Goal: Information Seeking & Learning: Learn about a topic

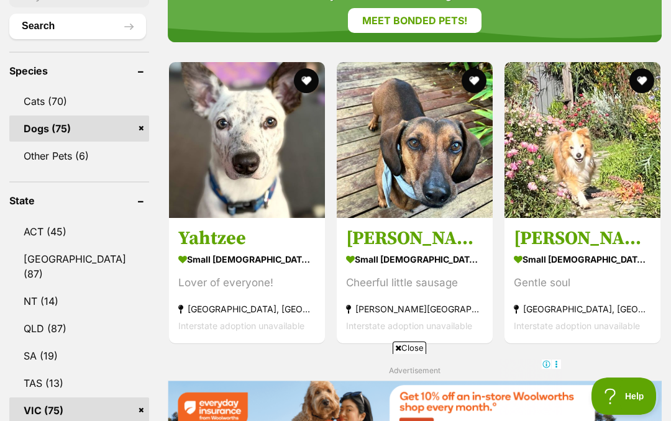
scroll to position [539, 0]
click at [294, 69] on button "favourite" at bounding box center [306, 81] width 25 height 25
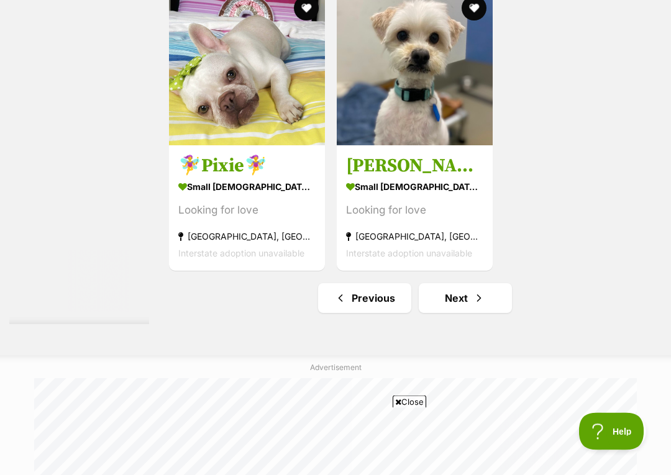
scroll to position [2480, 0]
click at [446, 313] on link "Next" at bounding box center [464, 298] width 93 height 30
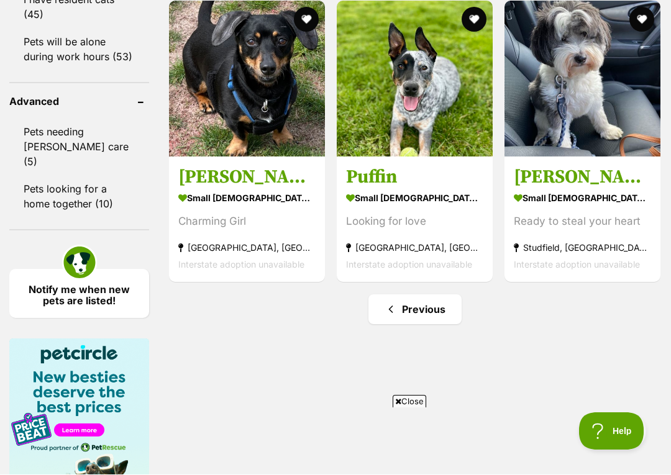
scroll to position [1749, 0]
click at [531, 207] on strong "small [DEMOGRAPHIC_DATA] Dog" at bounding box center [581, 198] width 137 height 18
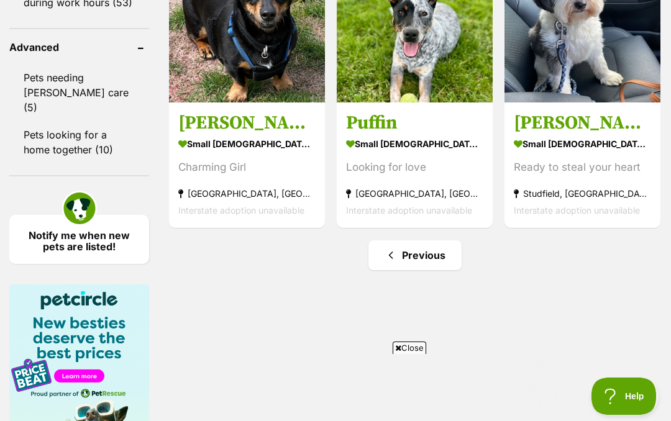
scroll to position [0, 0]
click at [397, 270] on link "Previous" at bounding box center [414, 255] width 93 height 30
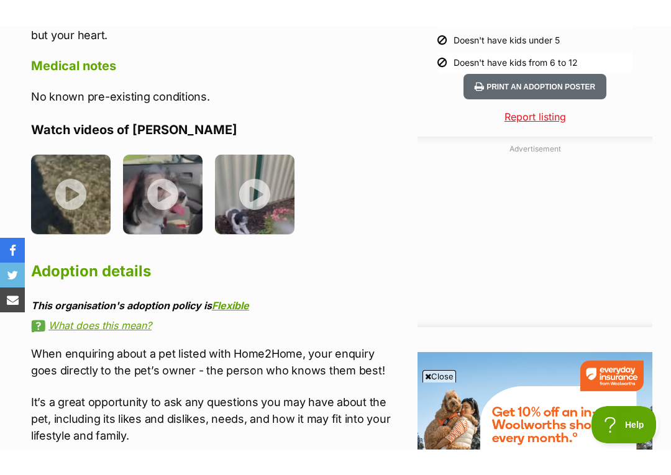
scroll to position [1261, 0]
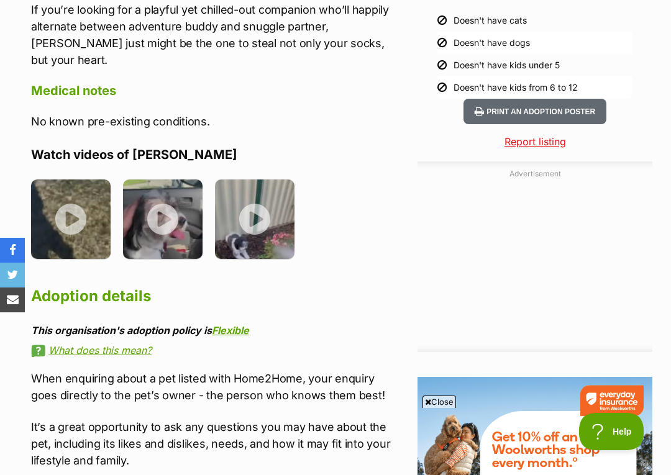
click at [161, 204] on img at bounding box center [162, 218] width 79 height 79
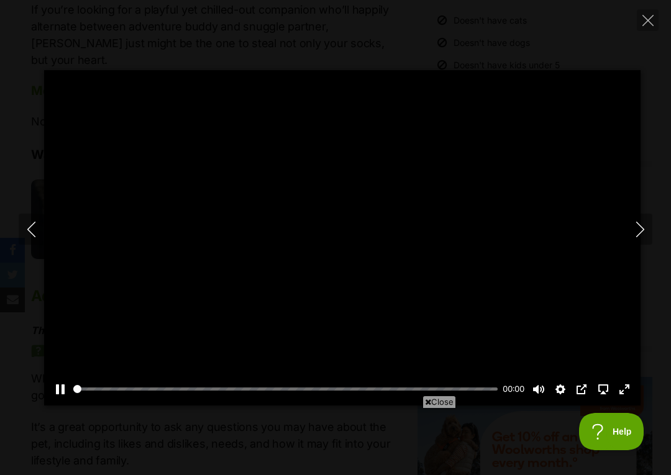
click at [140, 176] on div at bounding box center [342, 237] width 596 height 335
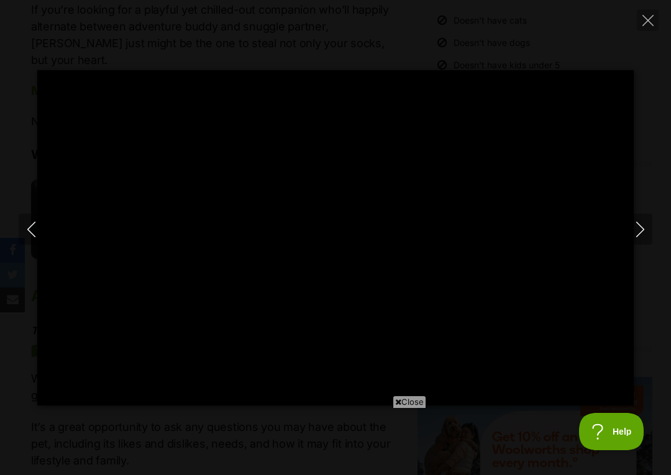
scroll to position [0, 0]
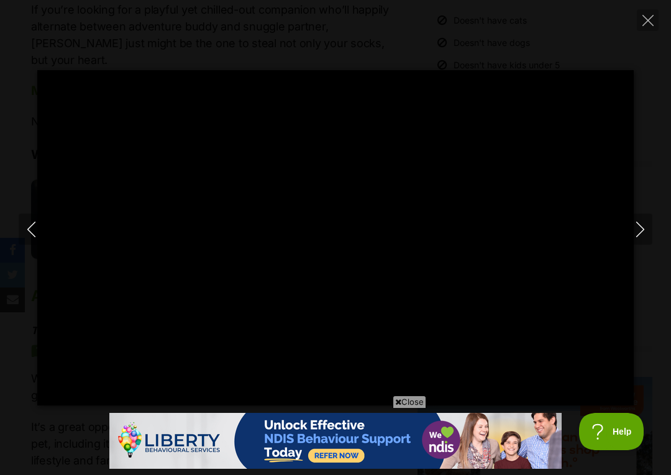
type input "100"
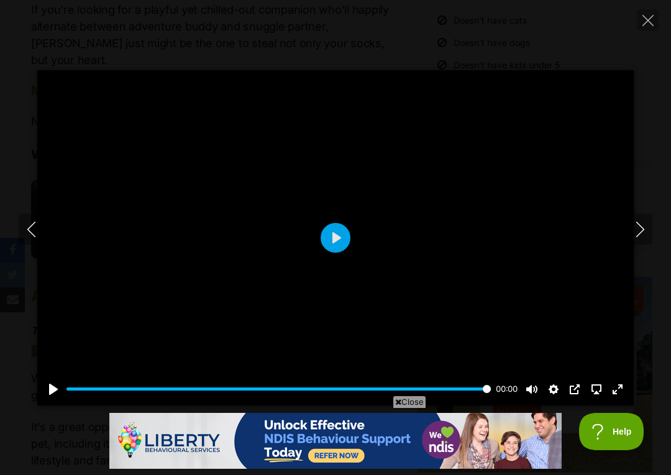
click at [86, 219] on div at bounding box center [335, 237] width 596 height 335
click at [70, 224] on div at bounding box center [335, 237] width 596 height 335
click at [52, 216] on div at bounding box center [335, 237] width 596 height 335
click at [27, 220] on button "Previous" at bounding box center [31, 229] width 25 height 31
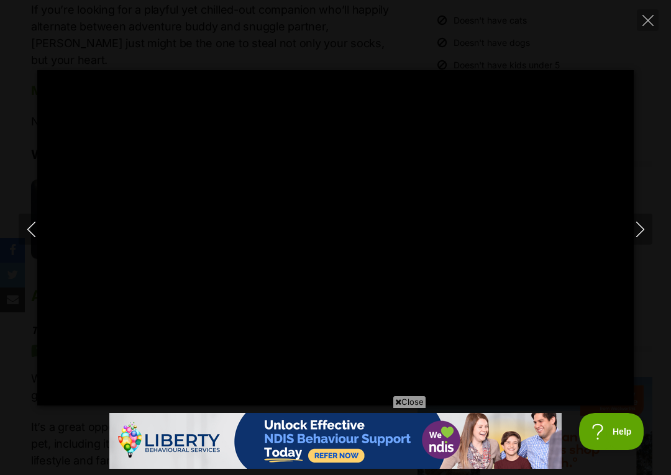
click at [76, 301] on div at bounding box center [335, 237] width 596 height 335
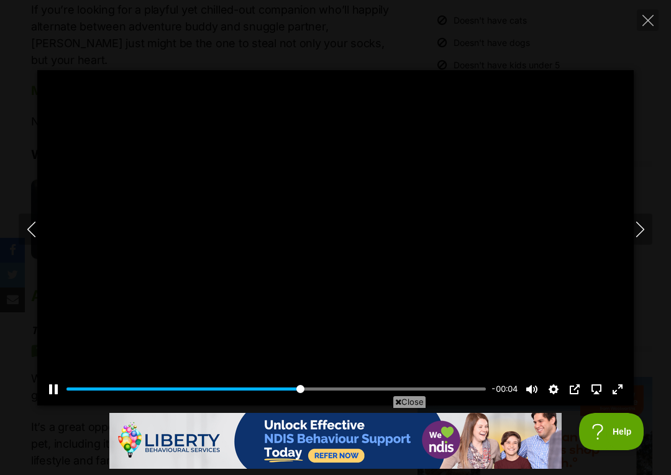
click at [37, 228] on icon "Previous" at bounding box center [32, 230] width 16 height 16
type input "58.1"
click at [647, 23] on icon "Close" at bounding box center [647, 20] width 11 height 11
type input "51.54"
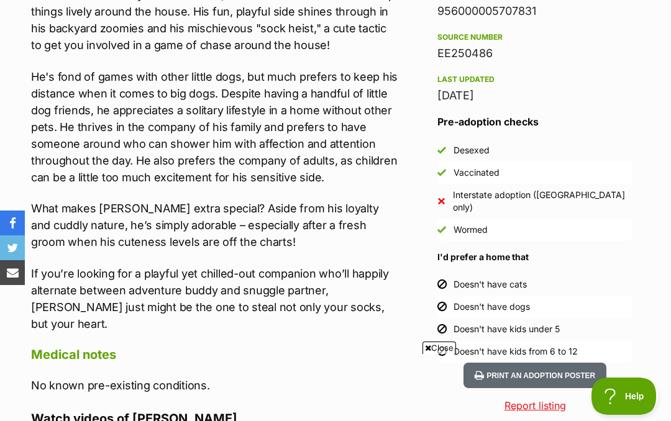
scroll to position [990, 0]
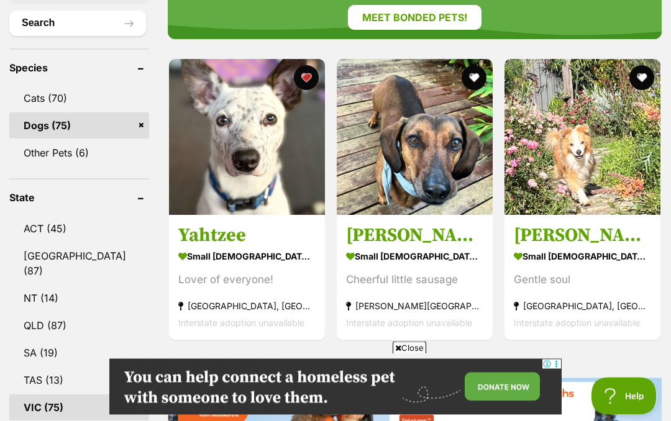
scroll to position [543, 0]
click at [178, 224] on h3 "Yahtzee" at bounding box center [246, 236] width 137 height 24
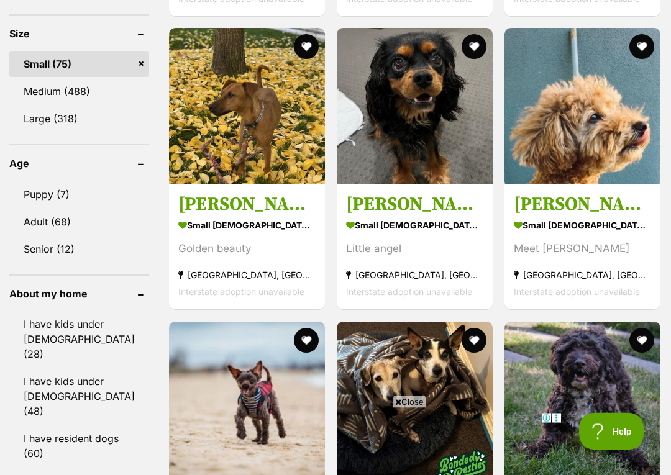
scroll to position [1268, 0]
click at [189, 127] on img at bounding box center [247, 106] width 156 height 156
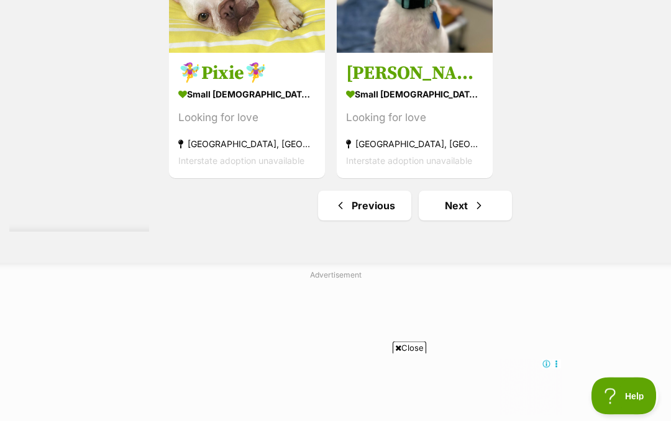
scroll to position [2572, 0]
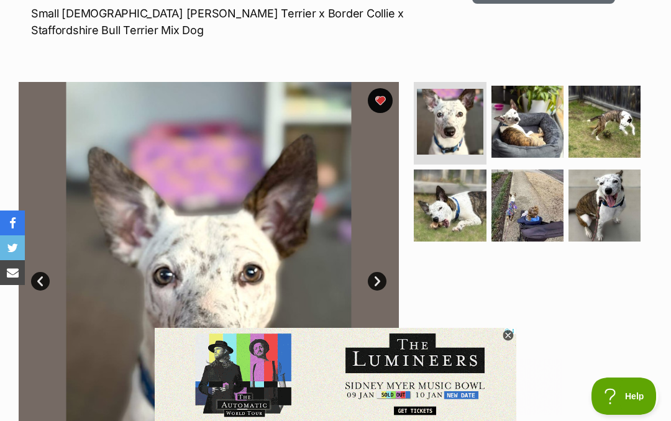
click at [510, 336] on icon at bounding box center [507, 335] width 11 height 11
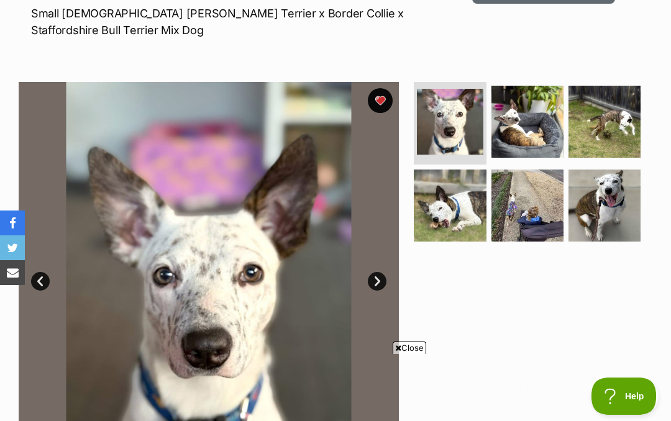
click at [530, 129] on img at bounding box center [527, 122] width 72 height 72
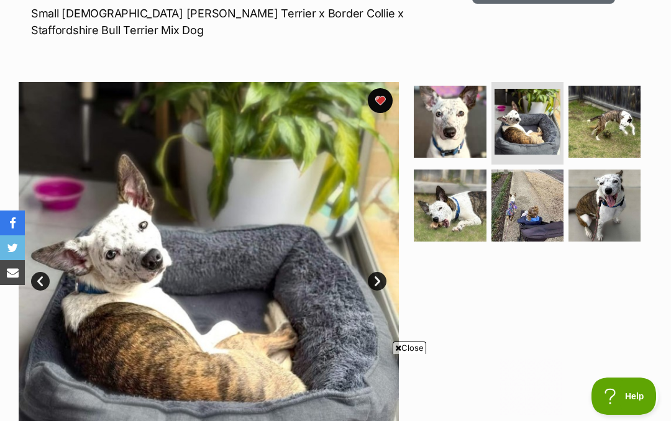
click at [606, 127] on img at bounding box center [604, 122] width 72 height 72
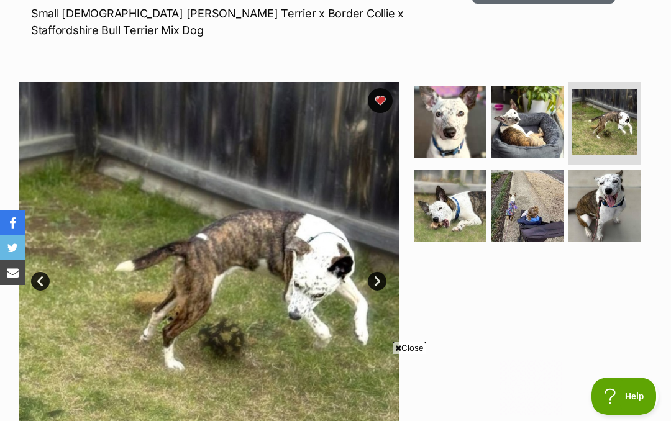
click at [448, 214] on img at bounding box center [449, 205] width 72 height 72
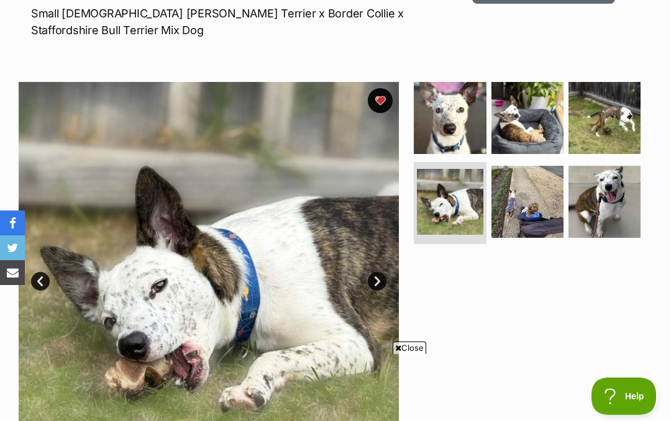
click at [536, 201] on img at bounding box center [527, 202] width 72 height 72
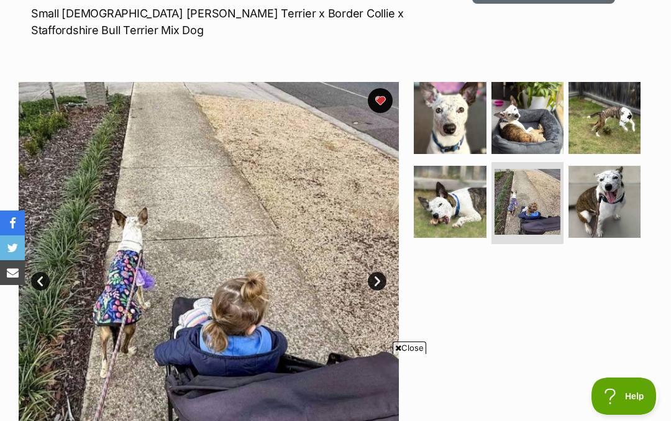
click at [612, 197] on img at bounding box center [604, 202] width 72 height 72
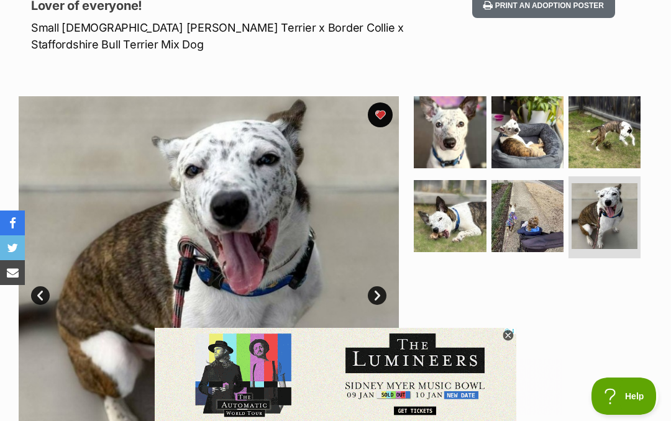
scroll to position [178, 0]
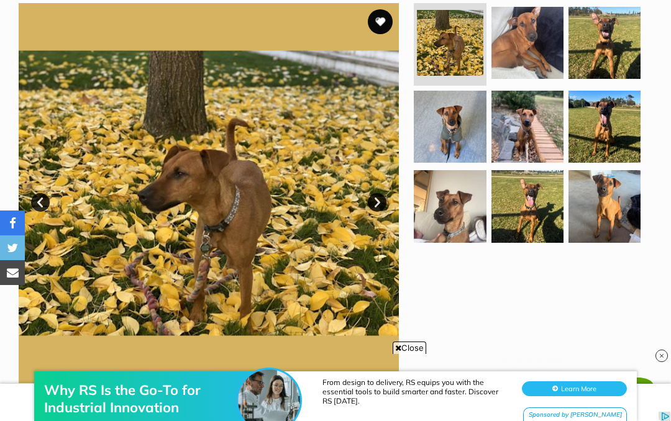
scroll to position [255, 0]
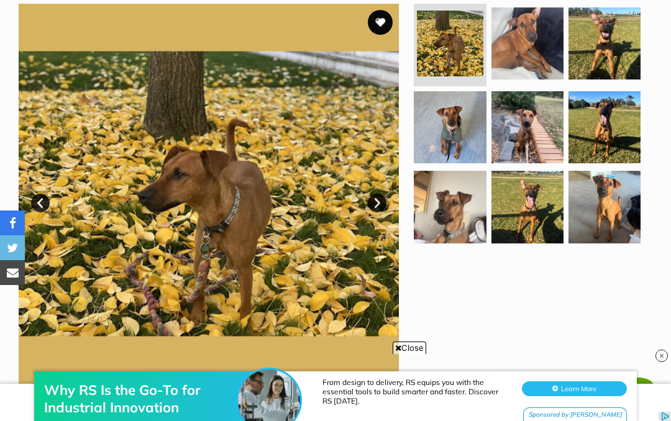
click at [523, 37] on img at bounding box center [527, 43] width 72 height 72
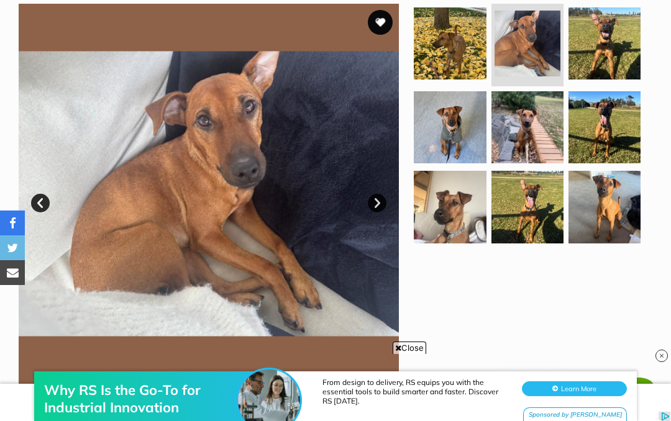
click at [614, 57] on img at bounding box center [604, 43] width 72 height 72
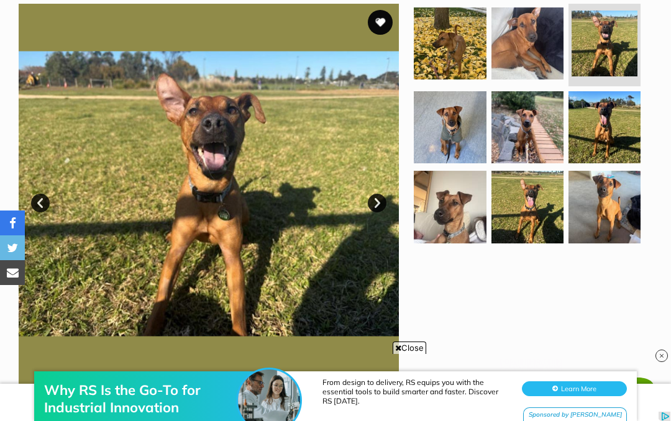
click at [448, 133] on img at bounding box center [449, 127] width 72 height 72
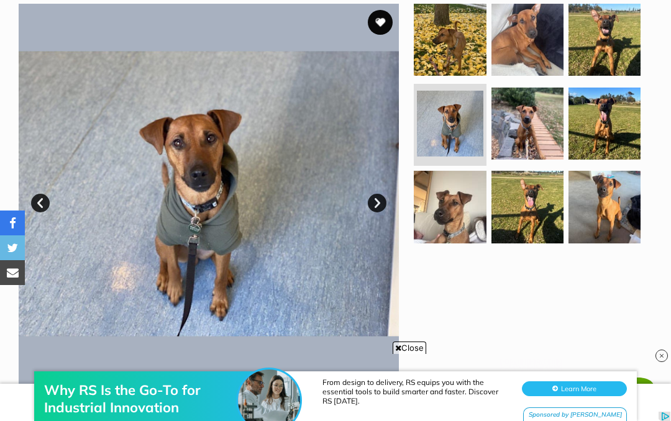
click at [533, 130] on img at bounding box center [527, 124] width 72 height 72
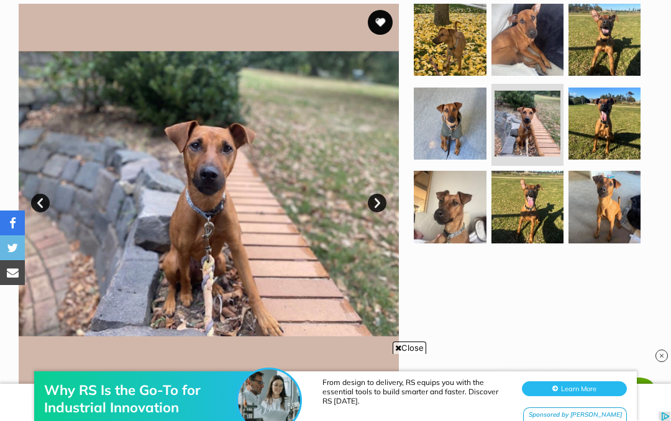
click at [603, 111] on img at bounding box center [604, 124] width 72 height 72
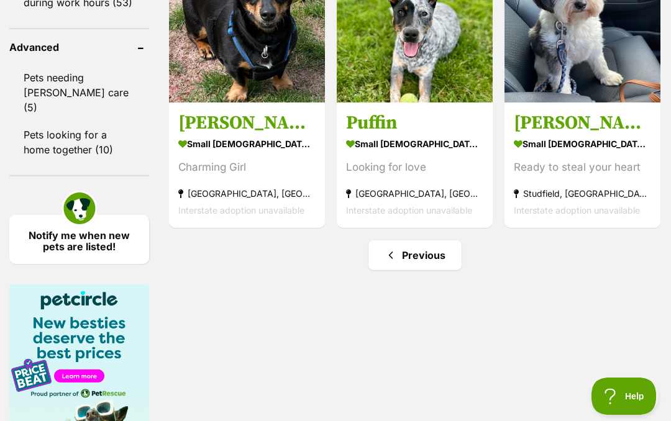
click at [394, 270] on link "Previous" at bounding box center [414, 255] width 93 height 30
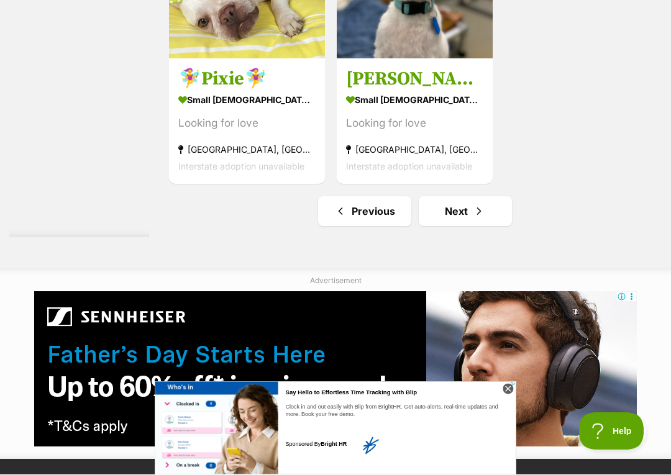
scroll to position [2567, 0]
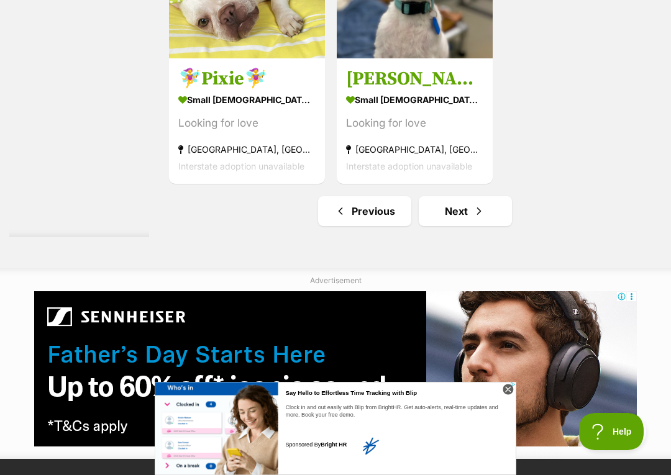
click at [342, 226] on link "Previous" at bounding box center [364, 211] width 93 height 30
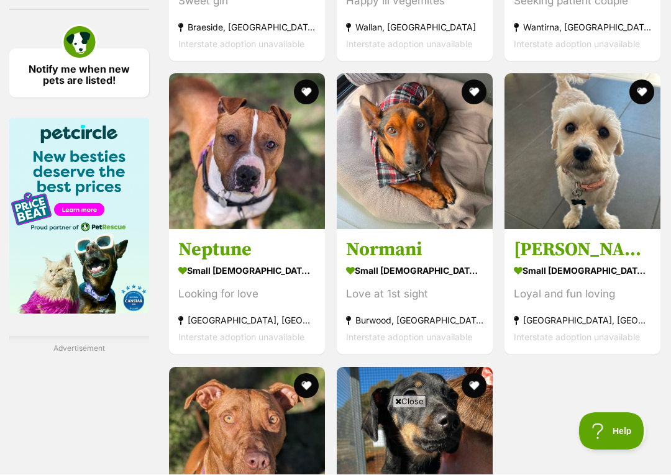
scroll to position [1969, 0]
click at [210, 171] on img at bounding box center [247, 151] width 156 height 156
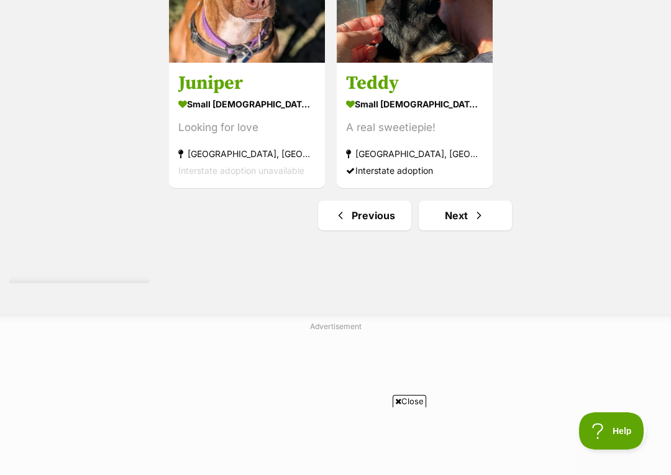
scroll to position [2429, 0]
click at [330, 230] on link "Previous" at bounding box center [364, 216] width 93 height 30
